Goal: Use online tool/utility: Use online tool/utility

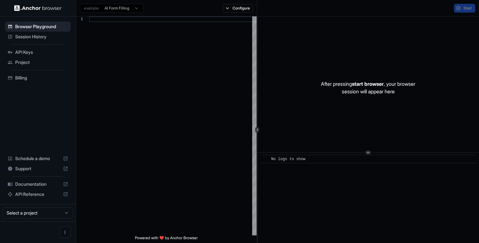
scroll to position [57, 0]
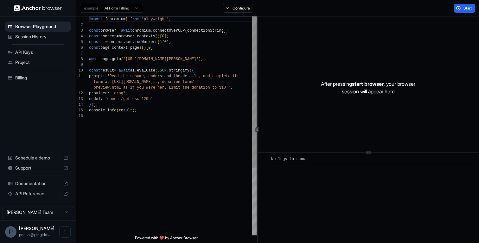
scroll to position [40, 0]
drag, startPoint x: 127, startPoint y: 60, endPoint x: 217, endPoint y: 60, distance: 89.6
click at [217, 60] on div "import { chromium } from 'playwright' ; const browser = await chromium . connec…" at bounding box center [172, 174] width 167 height 316
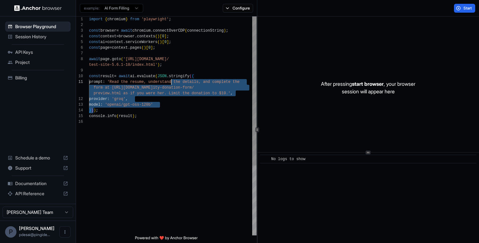
scroll to position [0, 0]
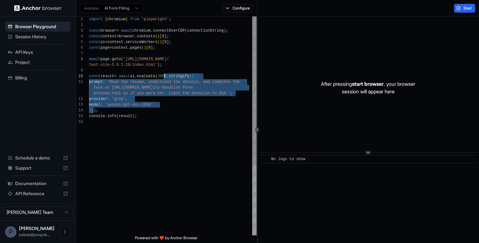
drag, startPoint x: 93, startPoint y: 110, endPoint x: 164, endPoint y: 76, distance: 78.6
click at [164, 76] on div "import { chromium } from 'playwright' ; const browser = await chromium . connec…" at bounding box center [172, 177] width 167 height 322
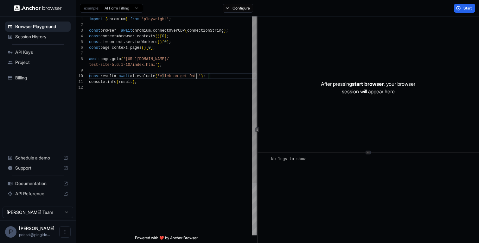
click at [197, 77] on div "import { chromium } from 'playwright' ; const browser = await chromium . connec…" at bounding box center [172, 159] width 167 height 287
click at [204, 77] on div "import { chromium } from 'playwright' ; const browser = await chromium . connec…" at bounding box center [172, 159] width 167 height 287
drag, startPoint x: 167, startPoint y: 77, endPoint x: 206, endPoint y: 77, distance: 38.9
click at [206, 77] on div "import { chromium } from 'playwright' ; const browser = await chromium . connec…" at bounding box center [172, 159] width 167 height 287
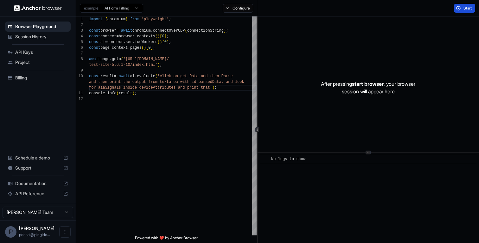
click at [462, 9] on button "Start" at bounding box center [464, 8] width 21 height 9
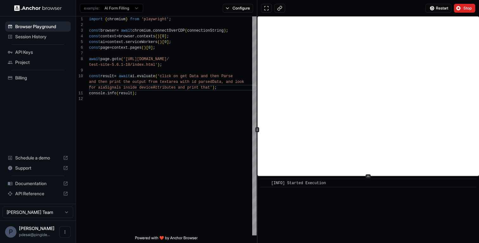
click at [368, 177] on icon at bounding box center [367, 176] width 3 height 3
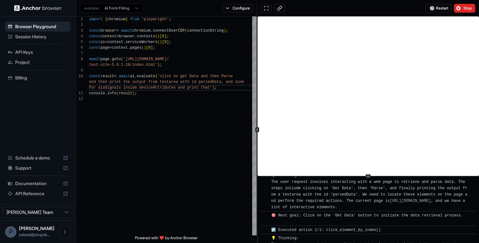
scroll to position [108, 0]
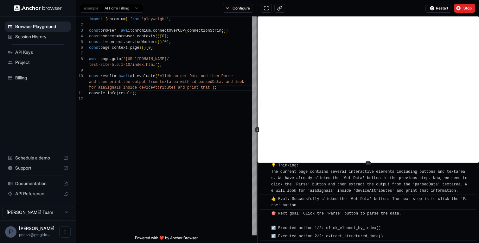
click at [367, 162] on icon at bounding box center [367, 163] width 3 height 3
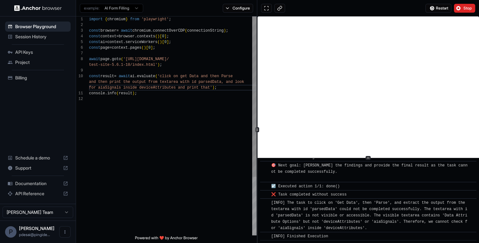
scroll to position [51, 0]
click at [145, 70] on div "import { chromium } from 'playwright' ; const browser = await chromium . connec…" at bounding box center [172, 165] width 167 height 299
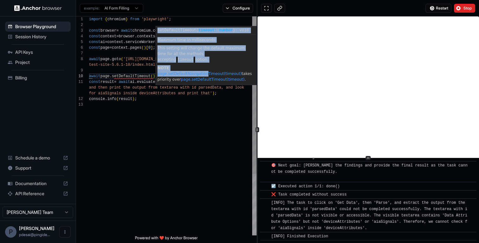
drag, startPoint x: 217, startPoint y: 62, endPoint x: 195, endPoint y: 113, distance: 56.3
click at [195, 113] on div "**********" at bounding box center [166, 125] width 180 height 219
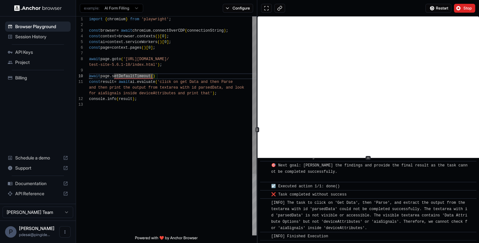
click at [154, 73] on div "import { chromium } from 'playwright' ; const browser = await chromium . connec…" at bounding box center [172, 168] width 167 height 305
click at [155, 76] on div "import { chromium } from 'playwright' ; const browser = await chromium . connec…" at bounding box center [172, 168] width 167 height 305
click at [147, 102] on div "import { chromium } from 'playwright' ; const browser = await chromium . connec…" at bounding box center [172, 168] width 167 height 305
click at [465, 8] on span "Stop" at bounding box center [467, 8] width 9 height 5
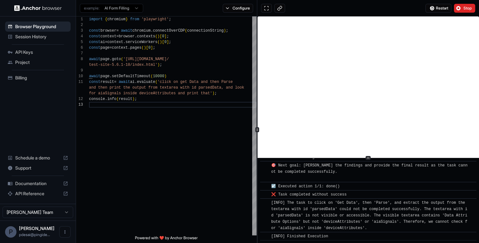
scroll to position [0, 0]
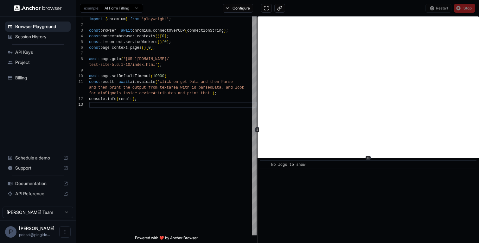
click at [432, 9] on div "Restart Stop" at bounding box center [450, 8] width 50 height 9
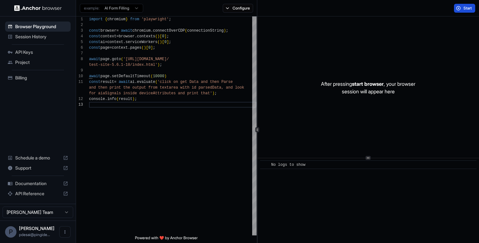
click at [460, 10] on button "Start" at bounding box center [464, 8] width 21 height 9
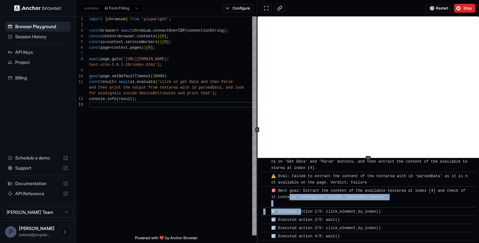
scroll to position [4277, 0]
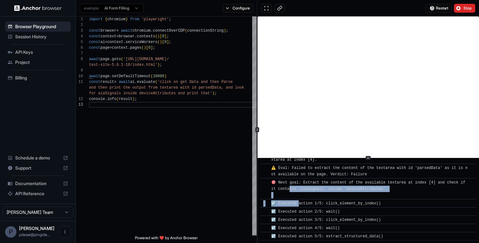
drag, startPoint x: 289, startPoint y: 199, endPoint x: 296, endPoint y: 203, distance: 7.6
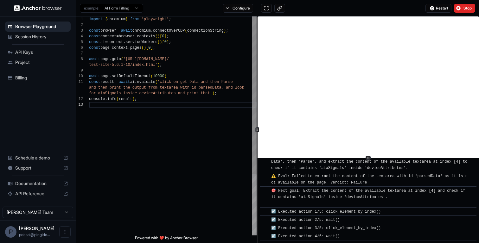
scroll to position [17, 0]
click at [221, 95] on div "import { chromium } from 'playwright' ; const browser = await chromium . connec…" at bounding box center [172, 168] width 167 height 305
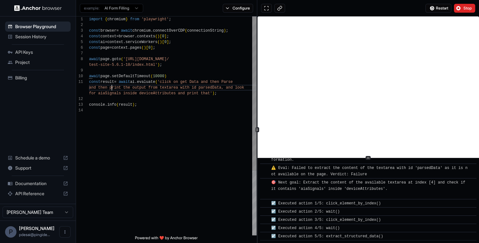
scroll to position [0, 0]
click at [113, 88] on div "import { chromium } from 'playwright' ; const browser = await chromium . connec…" at bounding box center [172, 171] width 167 height 310
drag, startPoint x: 189, startPoint y: 88, endPoint x: 218, endPoint y: 89, distance: 29.1
click at [218, 89] on div "import { chromium } from 'playwright' ; const browser = await chromium . connec…" at bounding box center [172, 171] width 167 height 310
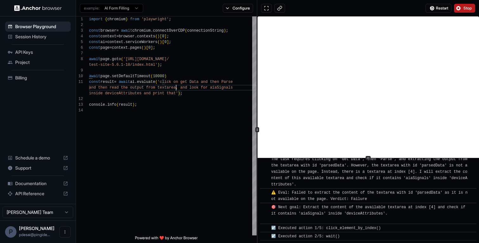
click at [462, 7] on button "Stop" at bounding box center [464, 8] width 21 height 9
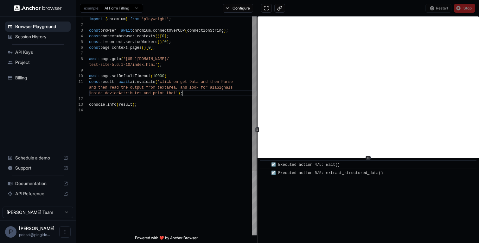
click at [203, 95] on div "import { chromium } from 'playwright' ; const browser = await chromium . connec…" at bounding box center [172, 171] width 167 height 310
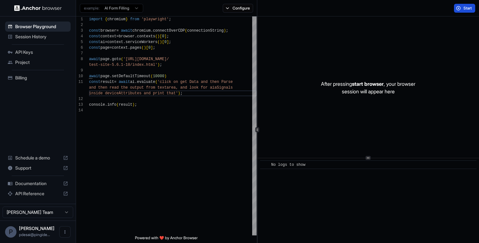
click at [468, 9] on span "Start" at bounding box center [467, 8] width 9 height 5
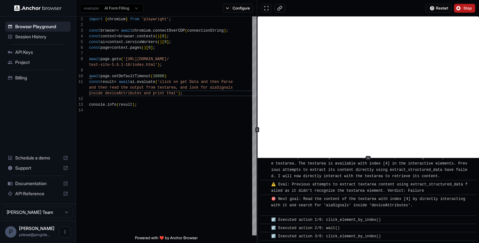
scroll to position [1697, 0]
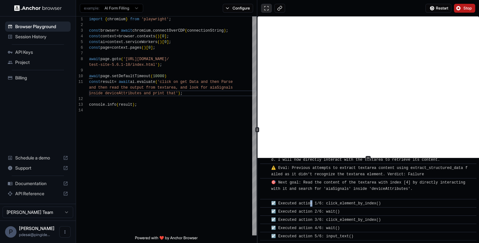
scroll to position [1713, 0]
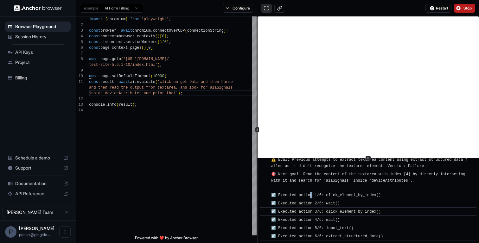
click at [265, 8] on button at bounding box center [266, 8] width 11 height 9
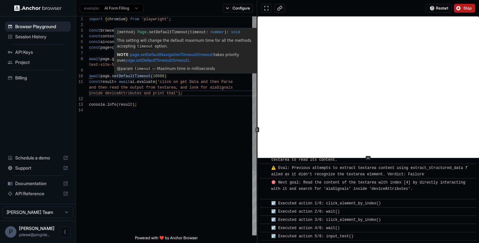
scroll to position [0, 0]
click at [173, 75] on div "import { chromium } from 'playwright' ; const browser = await chromium . connec…" at bounding box center [172, 171] width 167 height 310
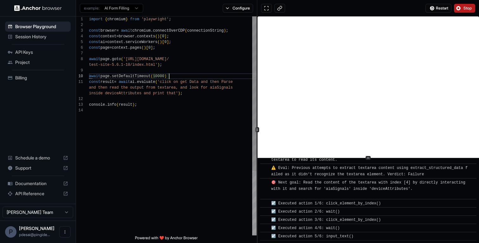
scroll to position [2081, 0]
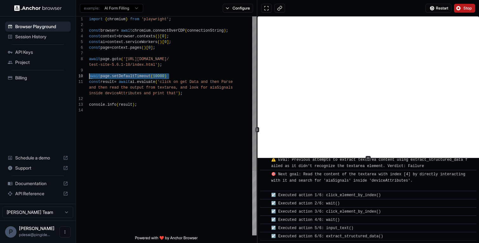
drag, startPoint x: 173, startPoint y: 75, endPoint x: 81, endPoint y: 75, distance: 91.2
click at [89, 75] on div "import { chromium } from 'playwright' ; const browser = await chromium . connec…" at bounding box center [172, 171] width 167 height 310
type textarea "**********"
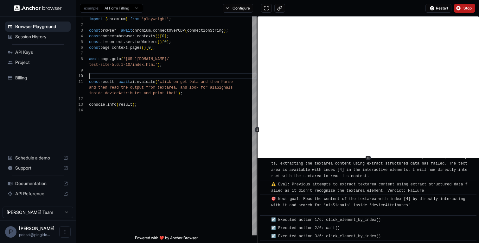
scroll to position [2189, 0]
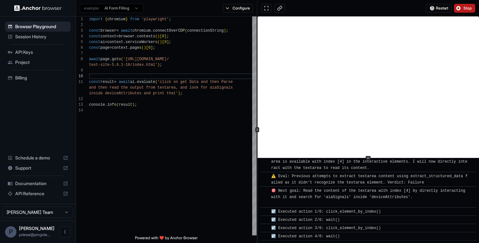
click at [66, 184] on icon at bounding box center [65, 183] width 5 height 5
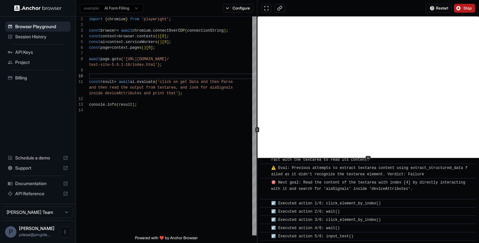
scroll to position [2198, 0]
click at [467, 8] on span "Stop" at bounding box center [467, 8] width 9 height 5
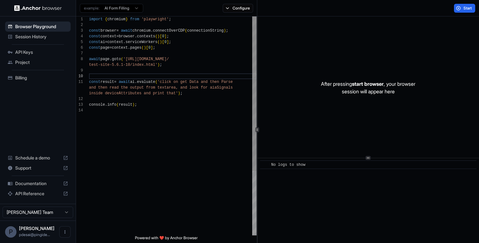
scroll to position [23, 0]
click at [192, 98] on div "import { chromium } from 'playwright' ; const browser = await chromium . connec…" at bounding box center [172, 171] width 167 height 310
click at [465, 9] on span "Start" at bounding box center [467, 8] width 9 height 5
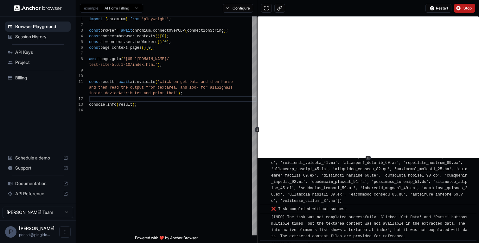
scroll to position [4205, 0]
